Goal: Find contact information: Find contact information

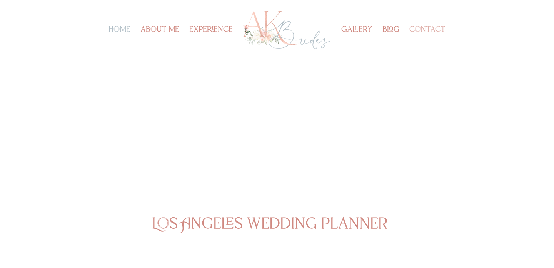
click at [431, 33] on link "contact" at bounding box center [427, 40] width 36 height 27
click at [427, 34] on link "contact" at bounding box center [427, 40] width 36 height 27
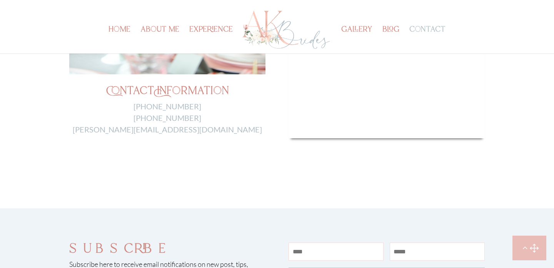
scroll to position [330, 0]
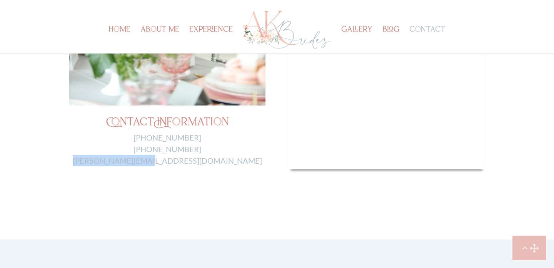
drag, startPoint x: 127, startPoint y: 163, endPoint x: 204, endPoint y: 162, distance: 76.6
click at [205, 162] on p "205-492-7428 805-443-9880 Anita@akbrides.com" at bounding box center [167, 149] width 196 height 35
copy link "Anita@akbrides.com"
